Goal: Task Accomplishment & Management: Manage account settings

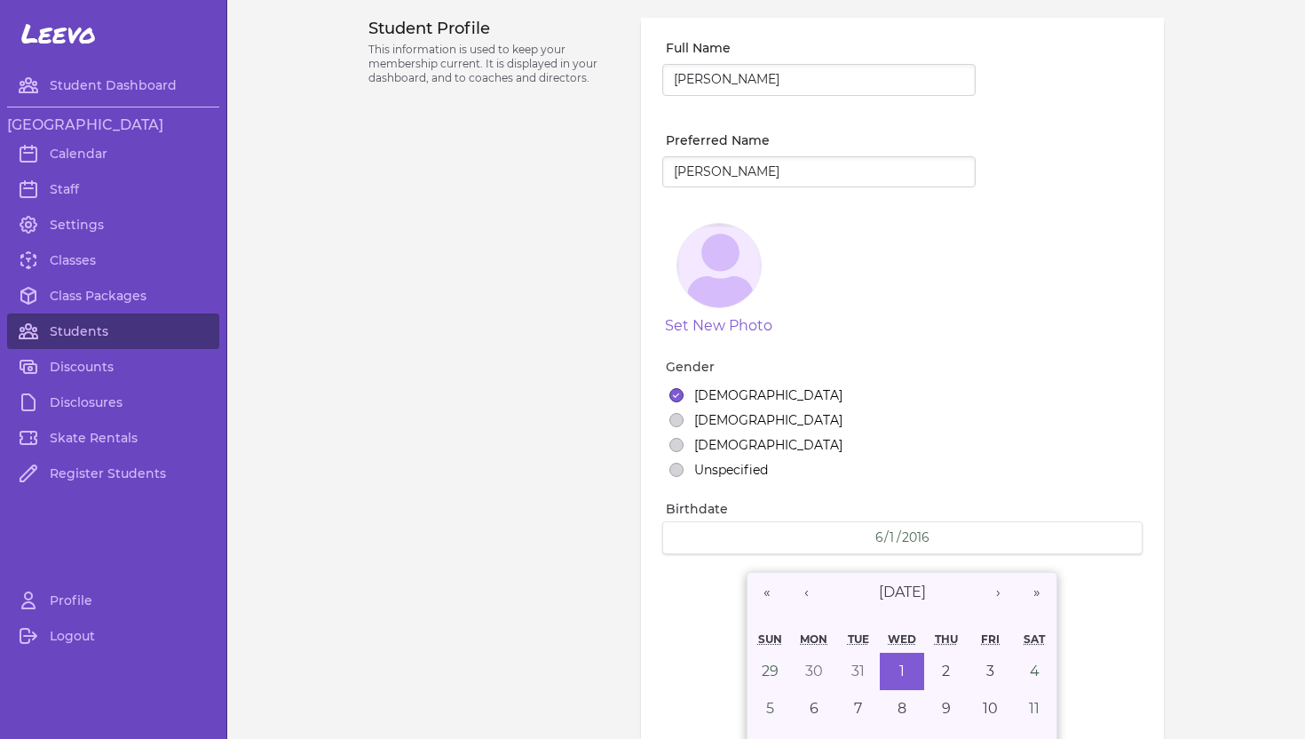
select select "ID"
select select "youth_figure"
select select "5"
click at [66, 327] on link "Students" at bounding box center [113, 331] width 212 height 36
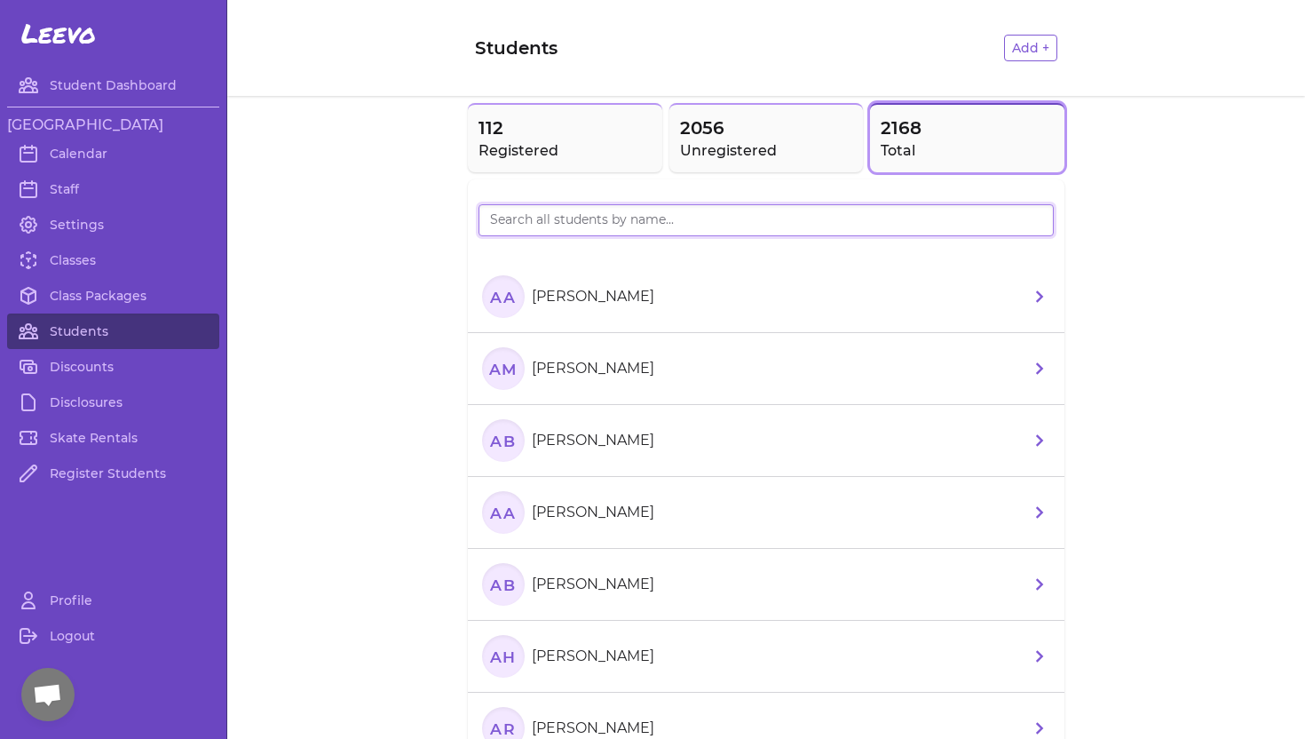
click at [526, 217] on input "search" at bounding box center [766, 220] width 575 height 32
type input "noah"
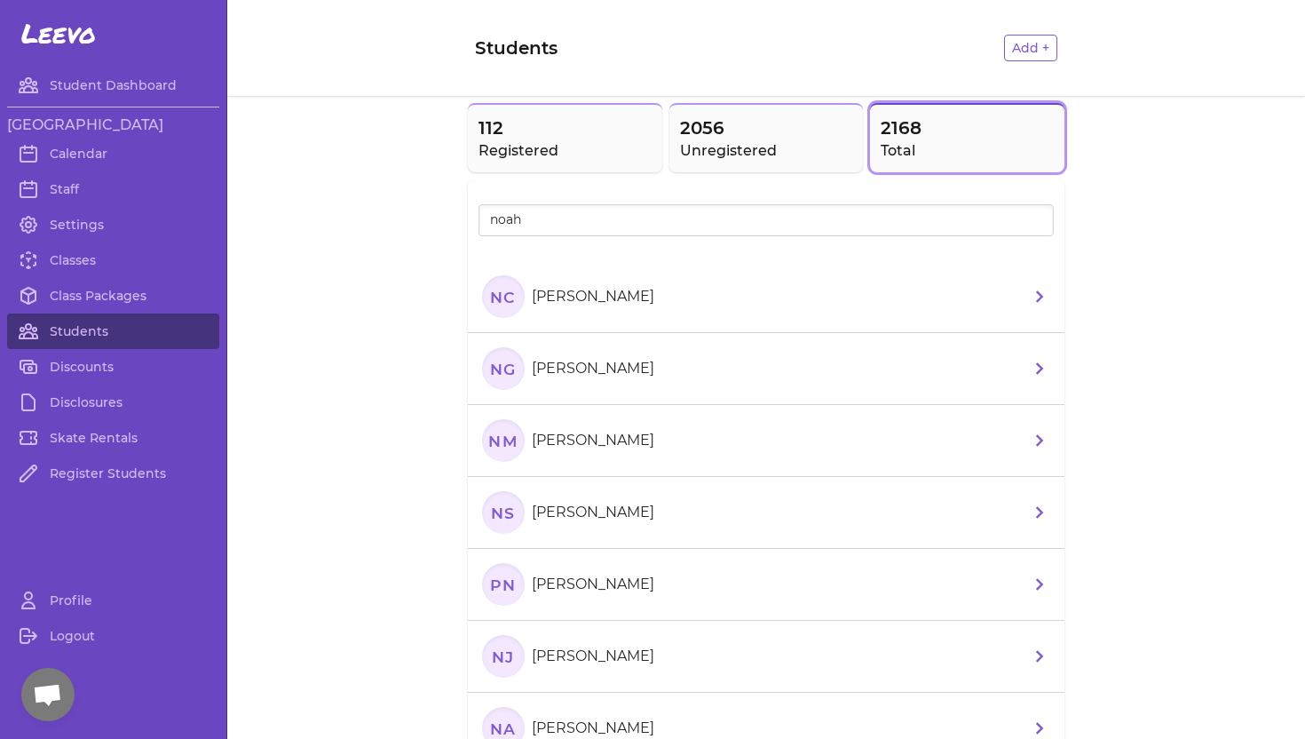
click at [560, 512] on p "[PERSON_NAME]" at bounding box center [593, 512] width 123 height 21
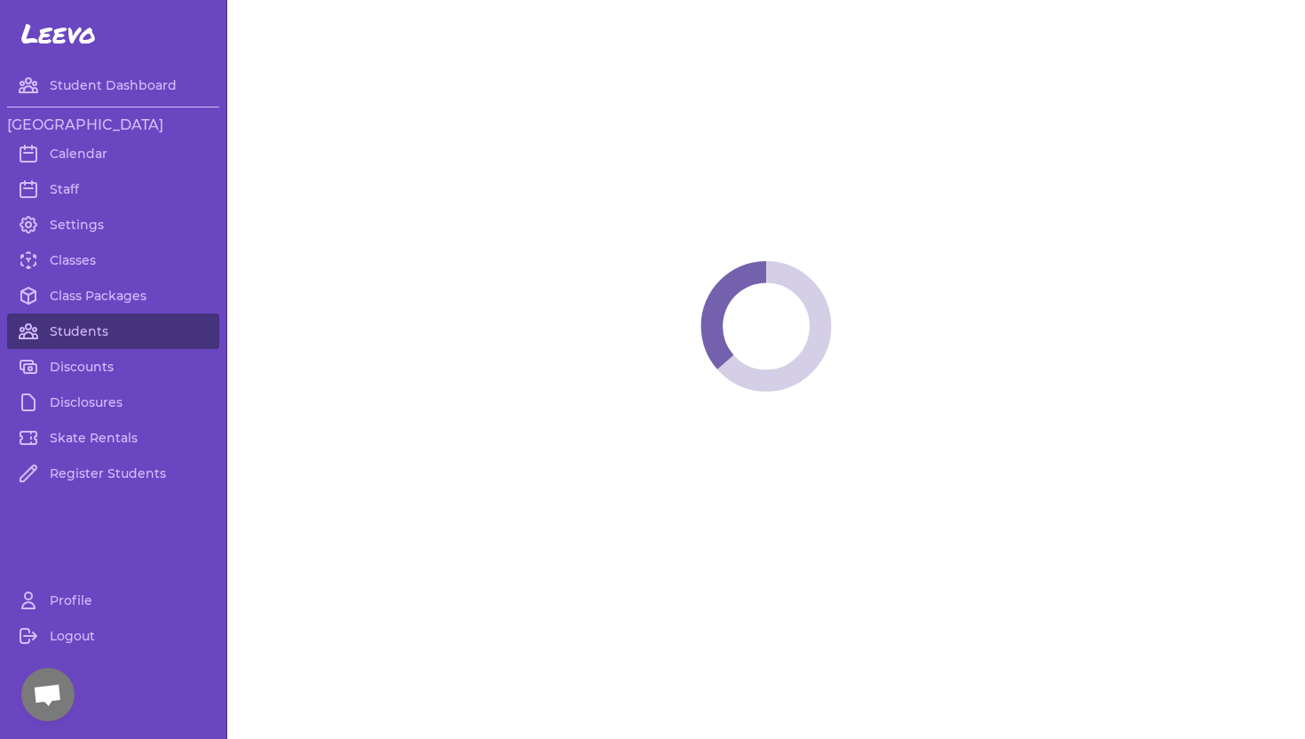
select select "ID"
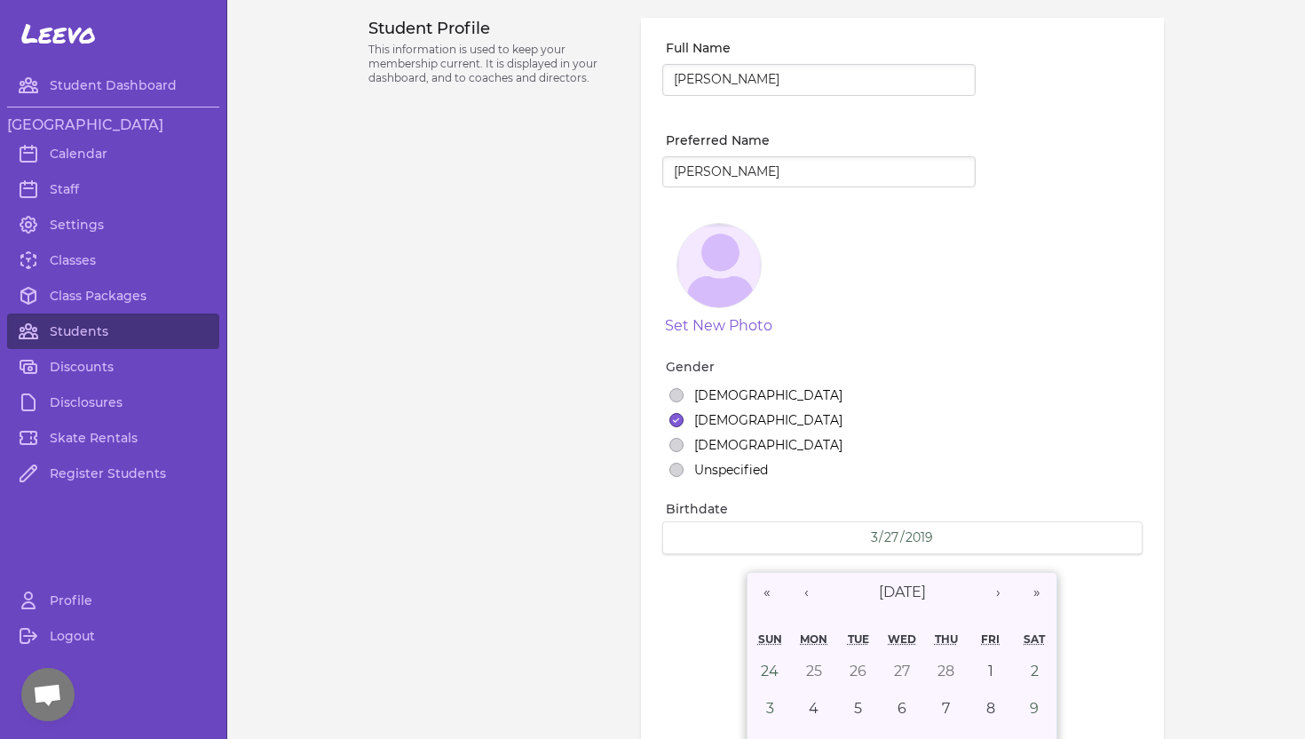
select select "5"
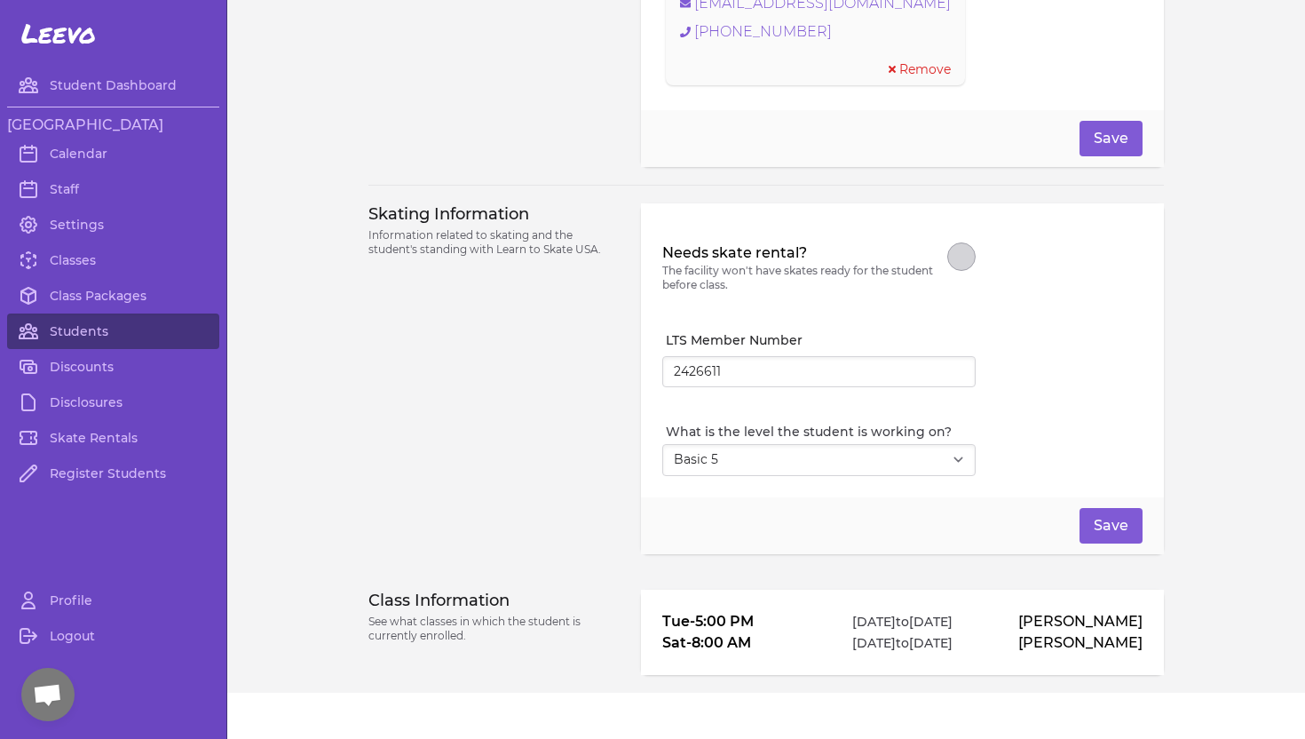
scroll to position [1480, 0]
